Goal: Find specific page/section: Find specific page/section

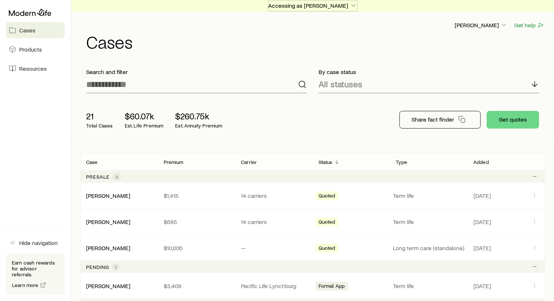
click at [352, 2] on icon "button" at bounding box center [353, 5] width 7 height 7
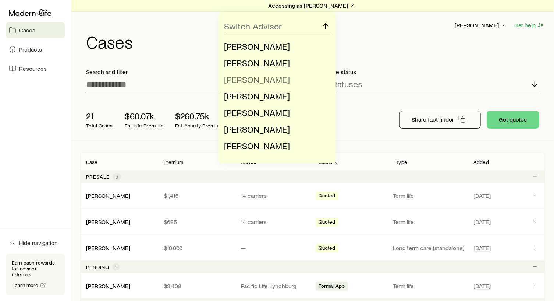
click at [249, 78] on span "[PERSON_NAME]" at bounding box center [257, 79] width 66 height 11
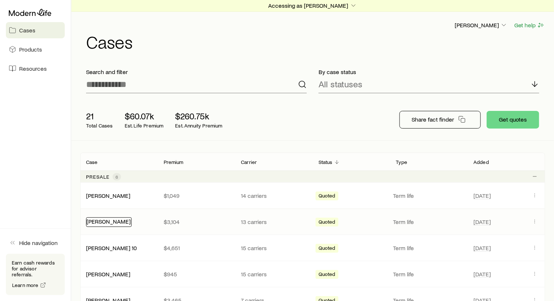
click at [101, 221] on link "[PERSON_NAME]" at bounding box center [108, 220] width 44 height 7
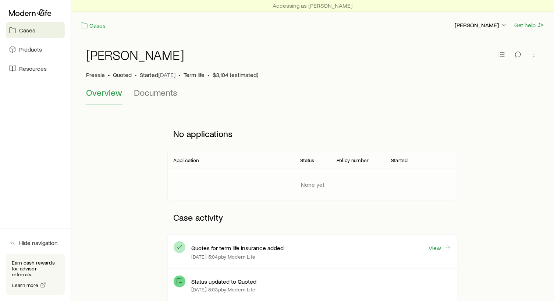
click at [148, 86] on div "[PERSON_NAME] Presale • Quoted • Started [DATE] • Term life • $3,104 (estimated)" at bounding box center [312, 63] width 453 height 49
click at [148, 88] on span "Documents" at bounding box center [155, 92] width 43 height 10
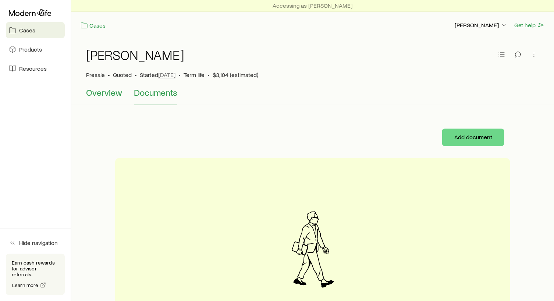
click at [108, 94] on span "Overview" at bounding box center [104, 92] width 36 height 10
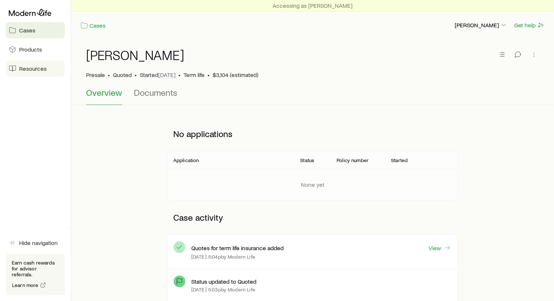
click at [35, 68] on span "Resources" at bounding box center [33, 68] width 28 height 7
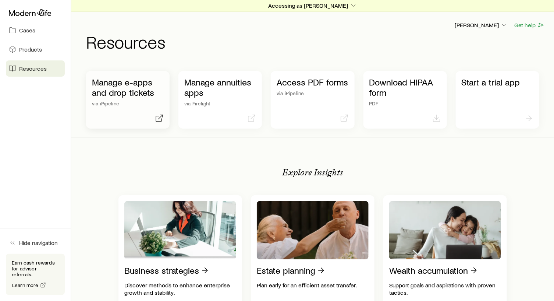
click at [113, 87] on p "Manage e-apps and drop tickets" at bounding box center [128, 87] width 72 height 21
